Goal: Task Accomplishment & Management: Use online tool/utility

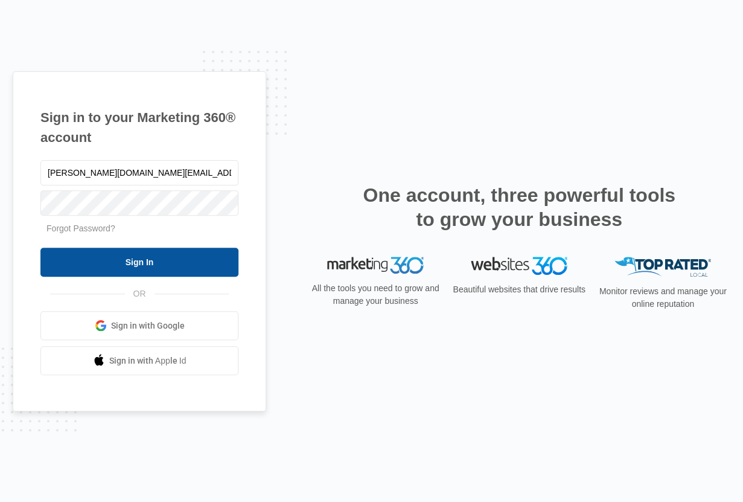
type input "[PERSON_NAME][DOMAIN_NAME][EMAIL_ADDRESS][DOMAIN_NAME]"
click at [206, 255] on input "Sign In" at bounding box center [139, 262] width 198 height 29
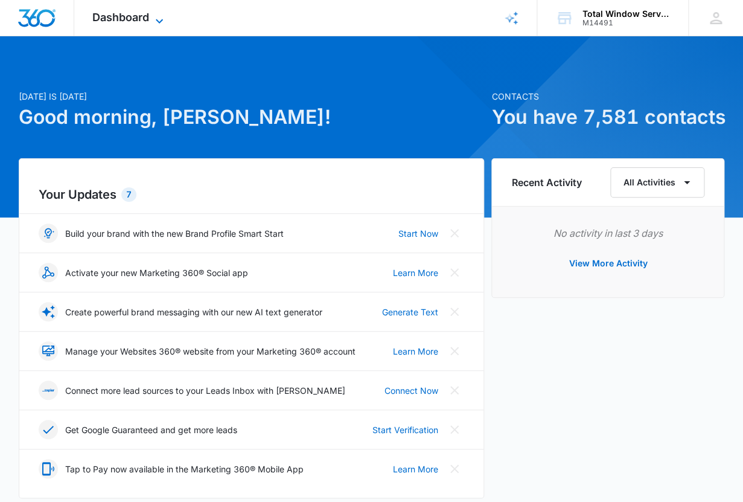
click at [125, 18] on span "Dashboard" at bounding box center [120, 17] width 57 height 13
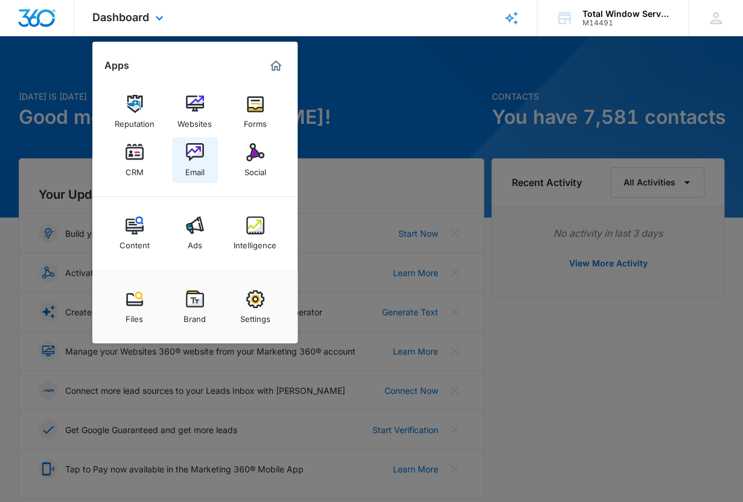
click at [196, 164] on div "Email" at bounding box center [194, 169] width 19 height 16
